Goal: Check status: Check status

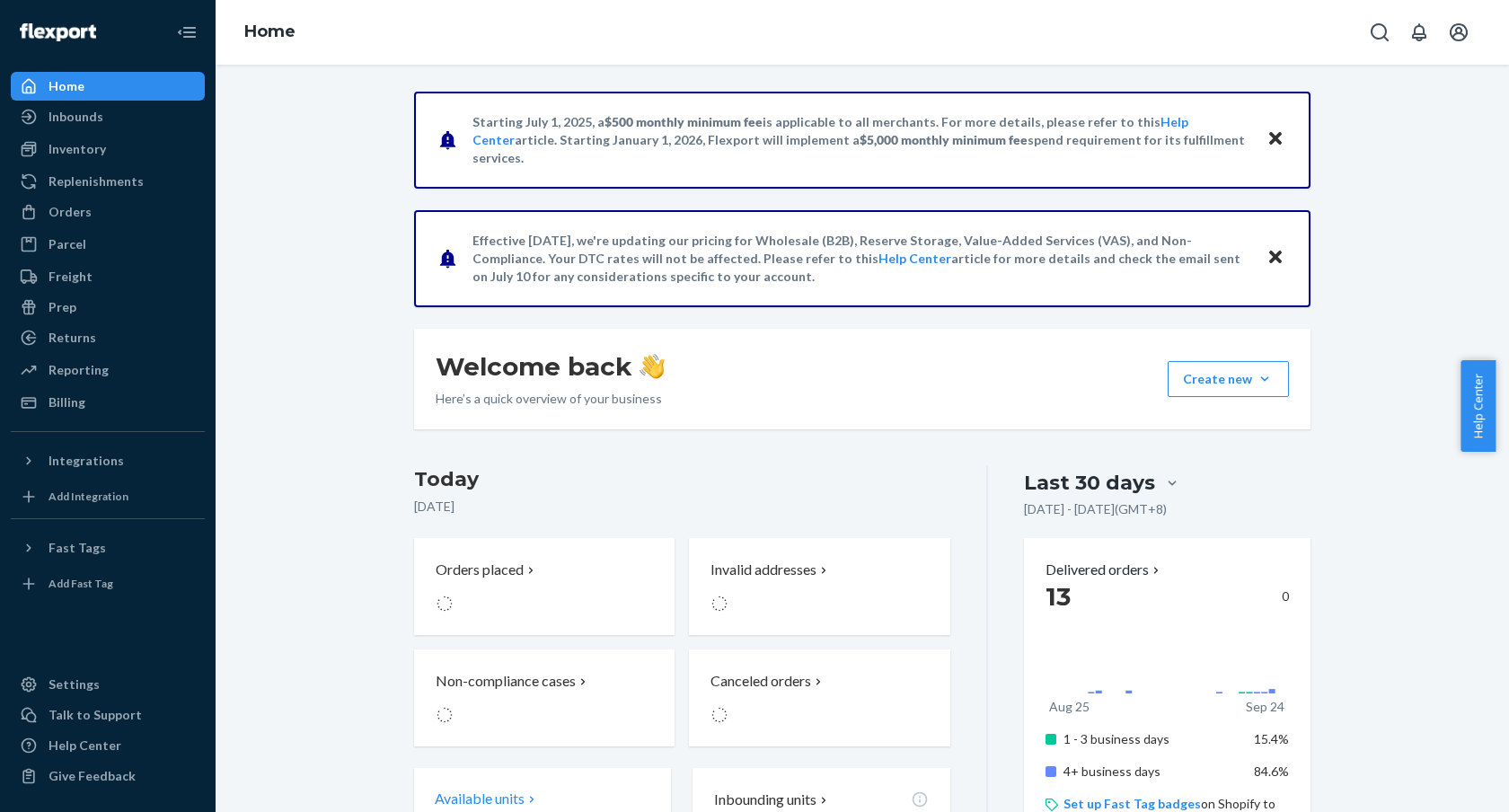
scroll to position [365, 0]
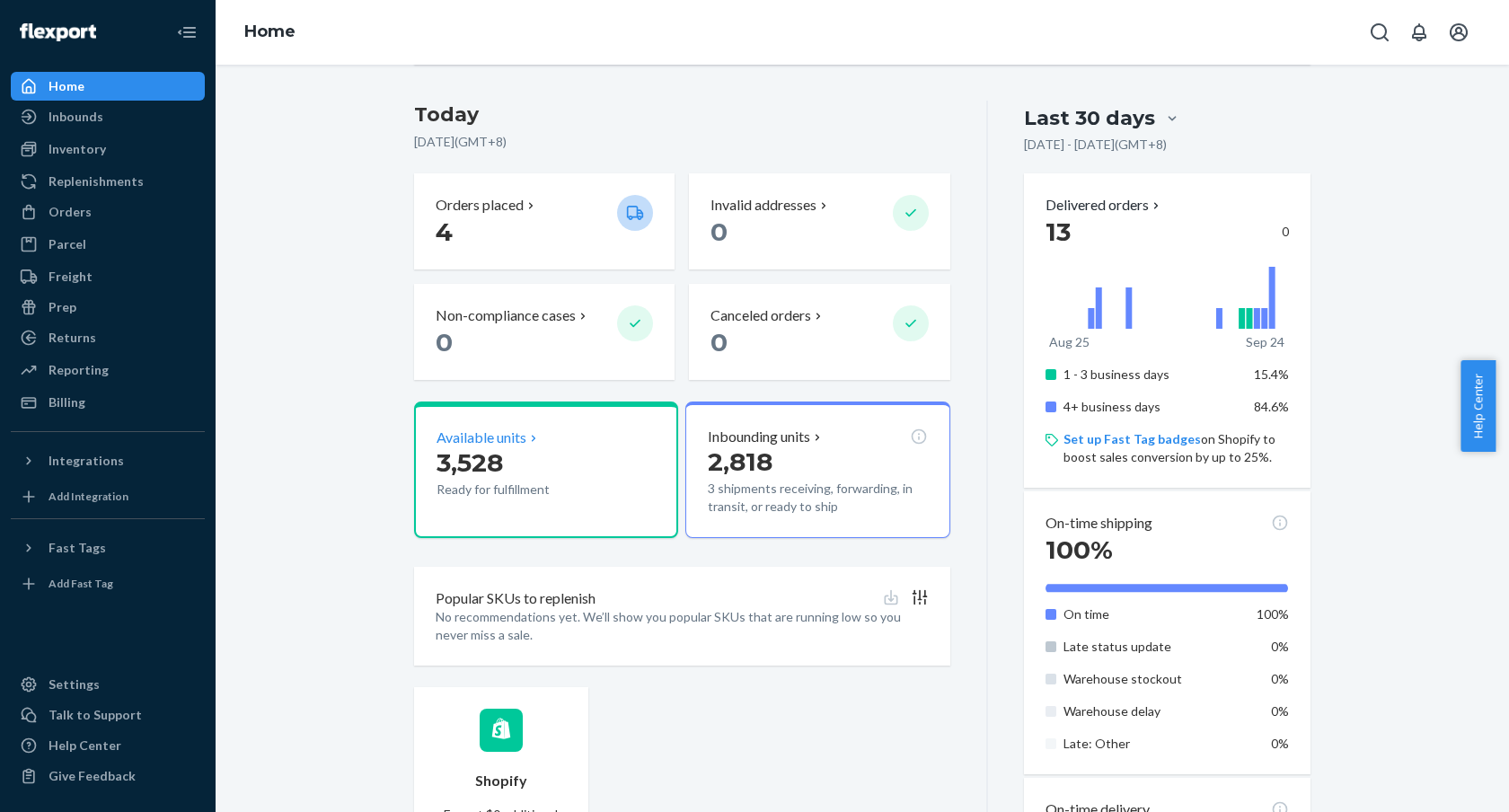
click at [462, 448] on span "3,528" at bounding box center [470, 463] width 66 height 31
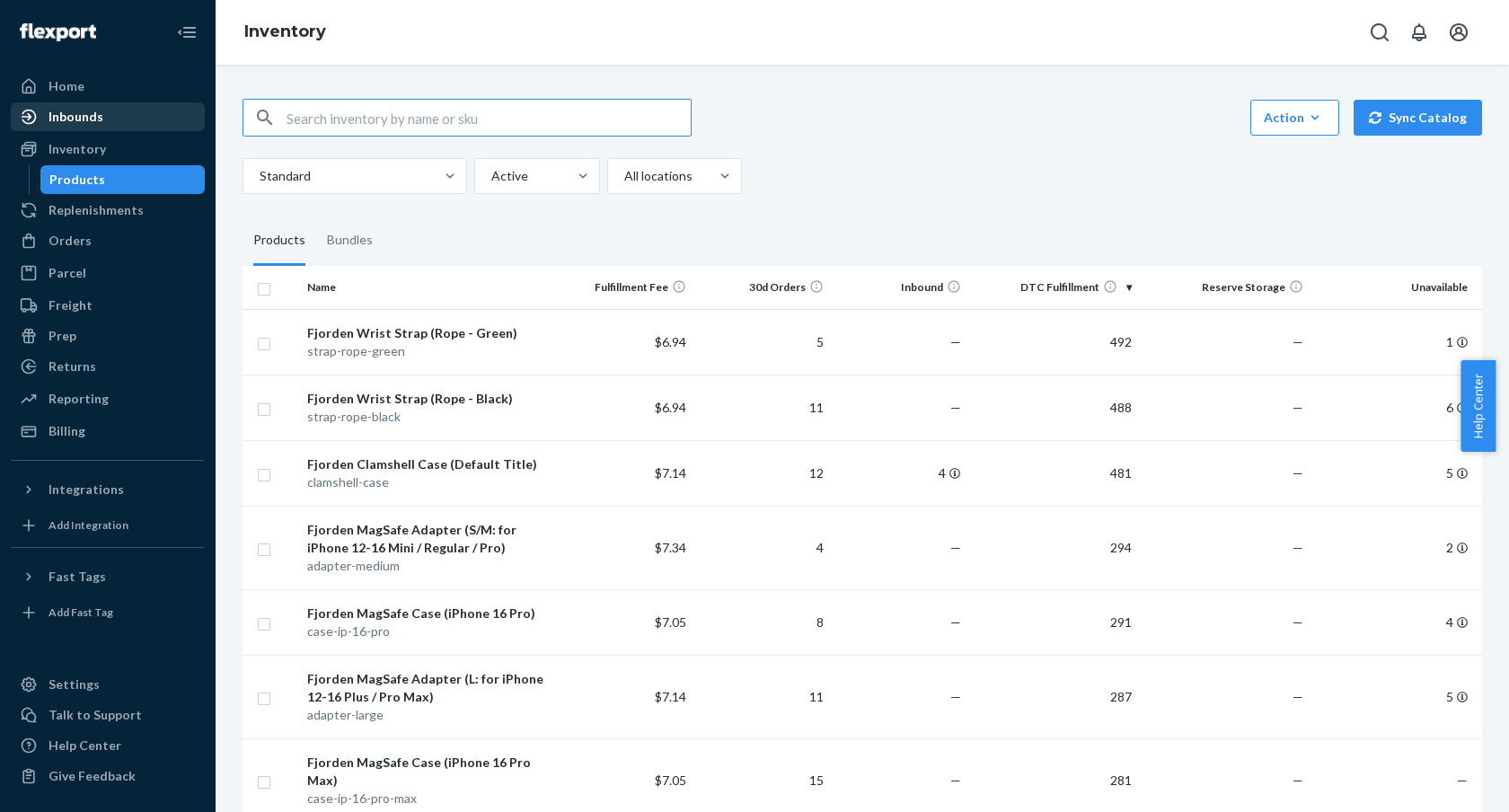
click at [133, 115] on div "Inbounds" at bounding box center [108, 116] width 191 height 25
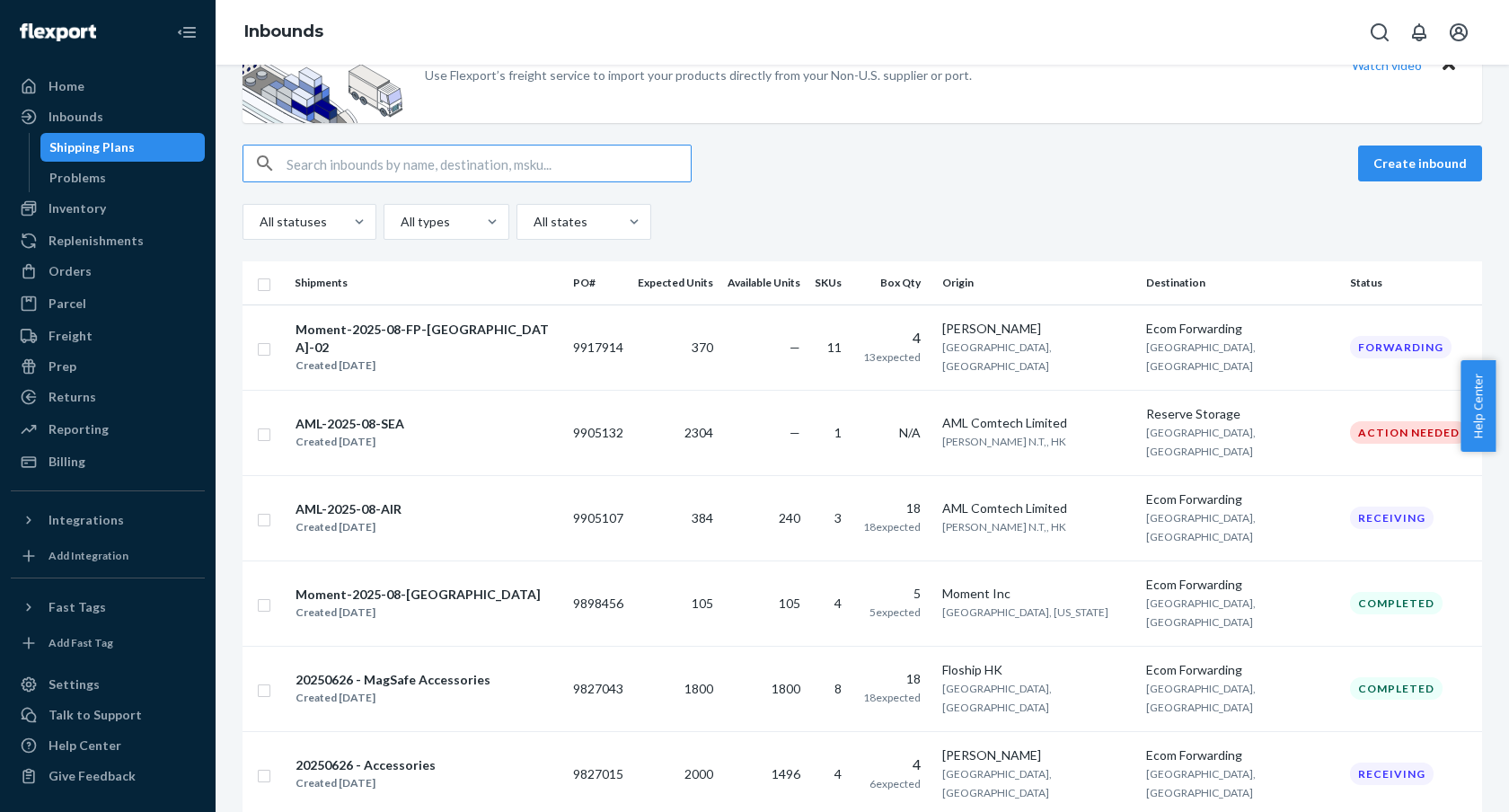
scroll to position [94, 0]
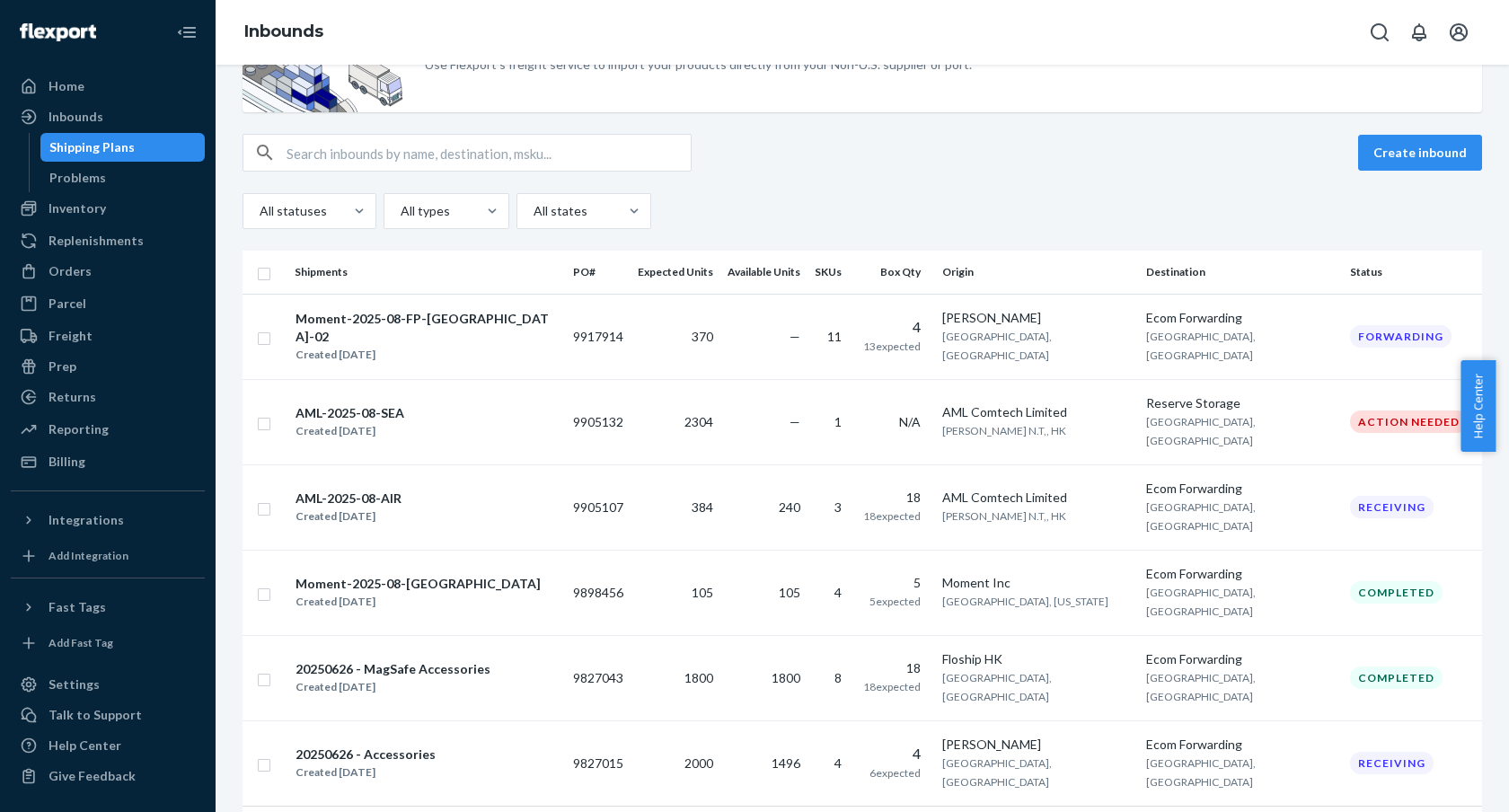
click at [972, 148] on div "Create inbound" at bounding box center [862, 152] width 1240 height 38
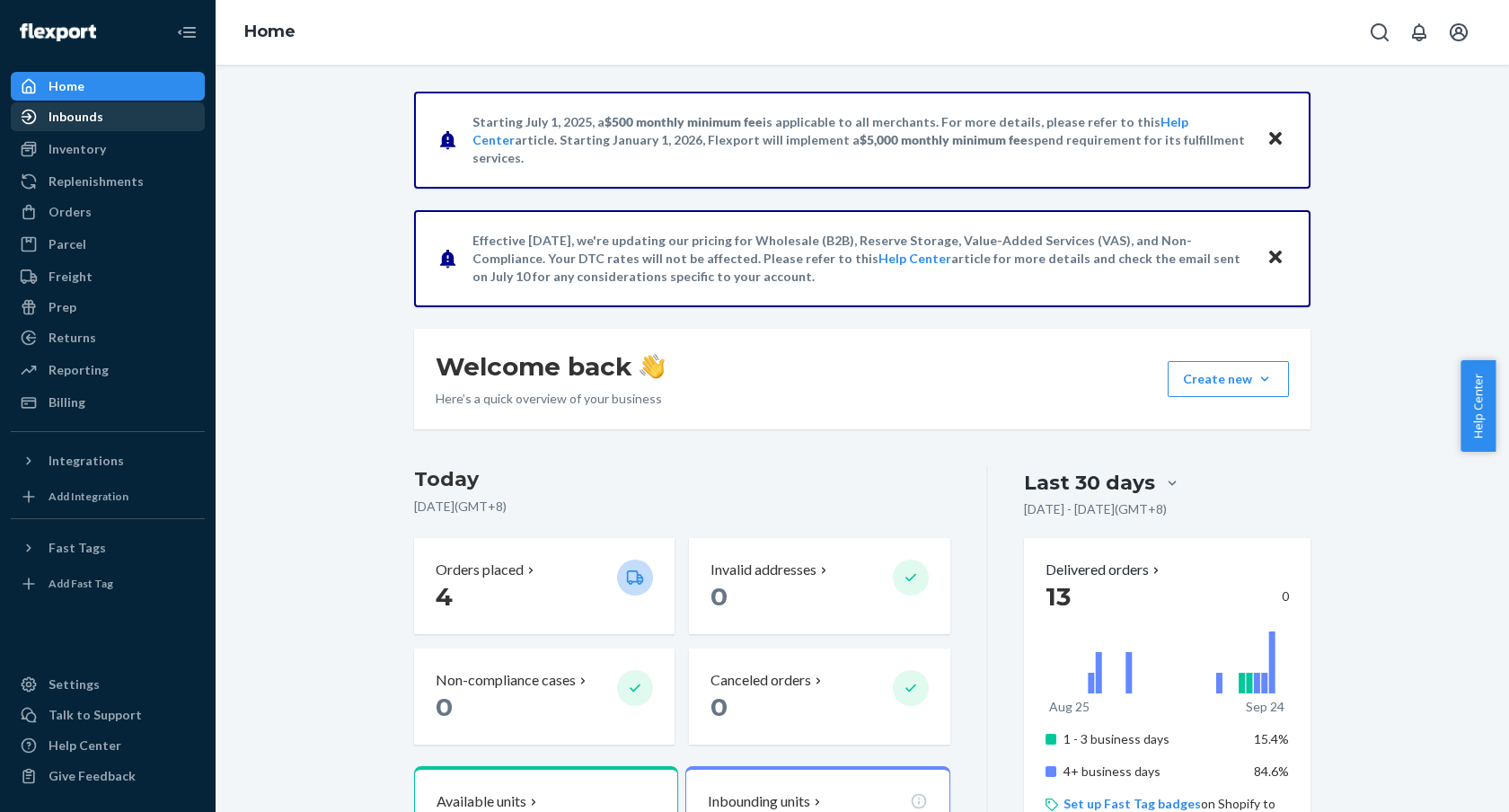
click at [118, 120] on div "Inbounds" at bounding box center [108, 116] width 191 height 25
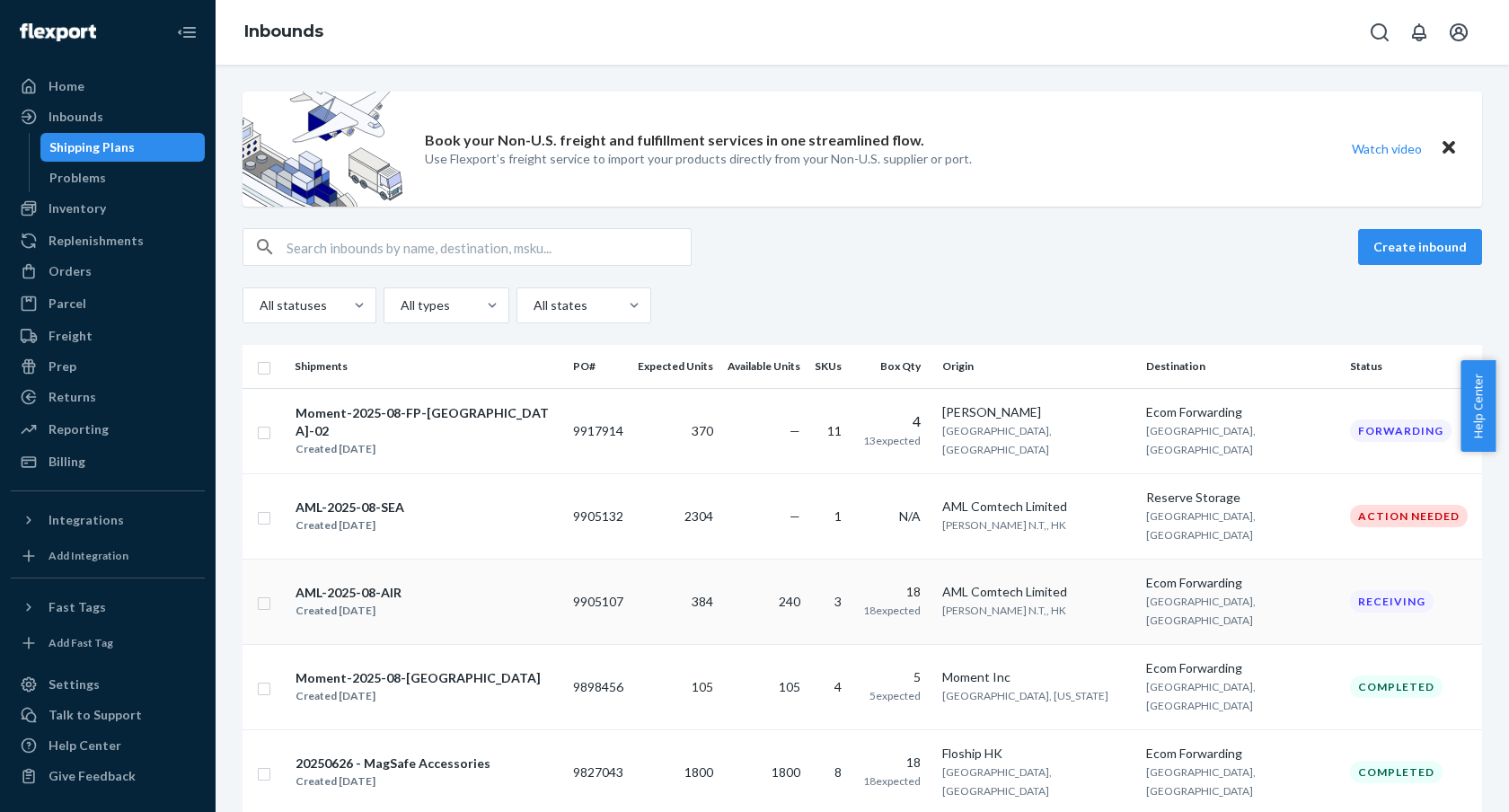
click at [369, 584] on div "AML-2025-08-AIR" at bounding box center [348, 593] width 106 height 18
